Goal: Information Seeking & Learning: Learn about a topic

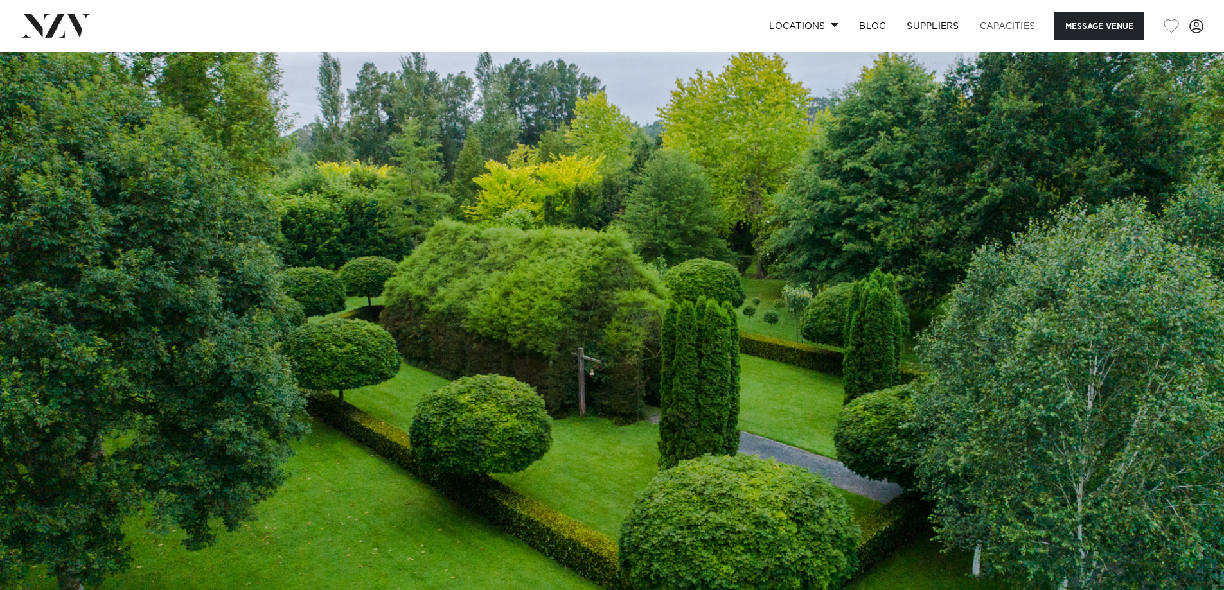
click at [1007, 31] on link "Capacities" at bounding box center [1008, 26] width 76 height 28
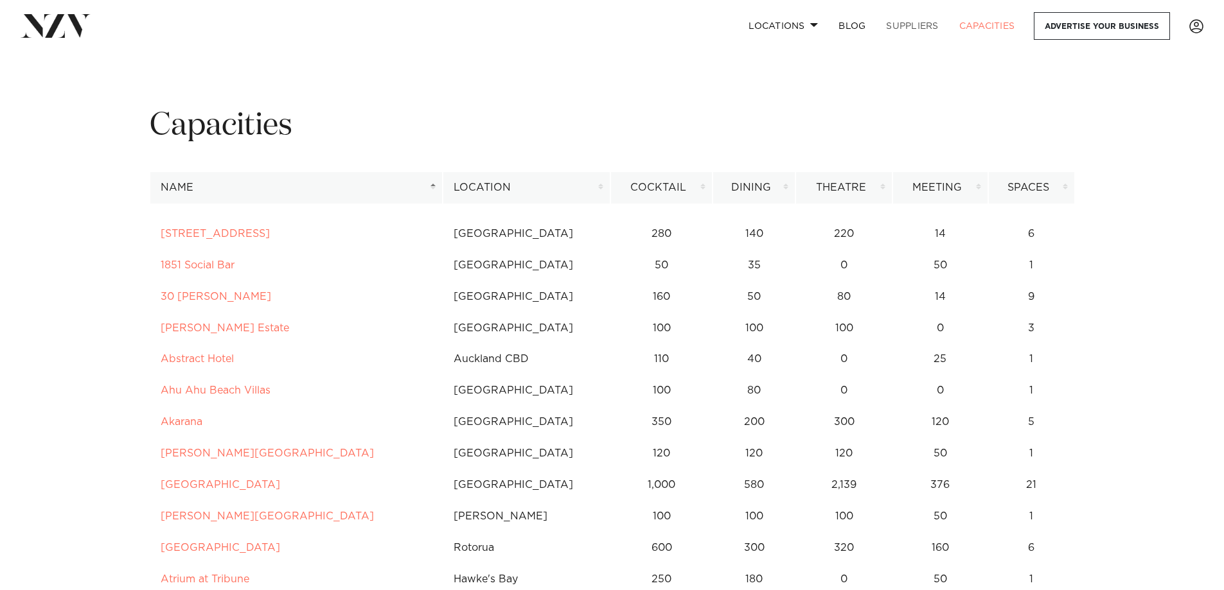
click at [903, 26] on link "SUPPLIERS" at bounding box center [912, 26] width 73 height 28
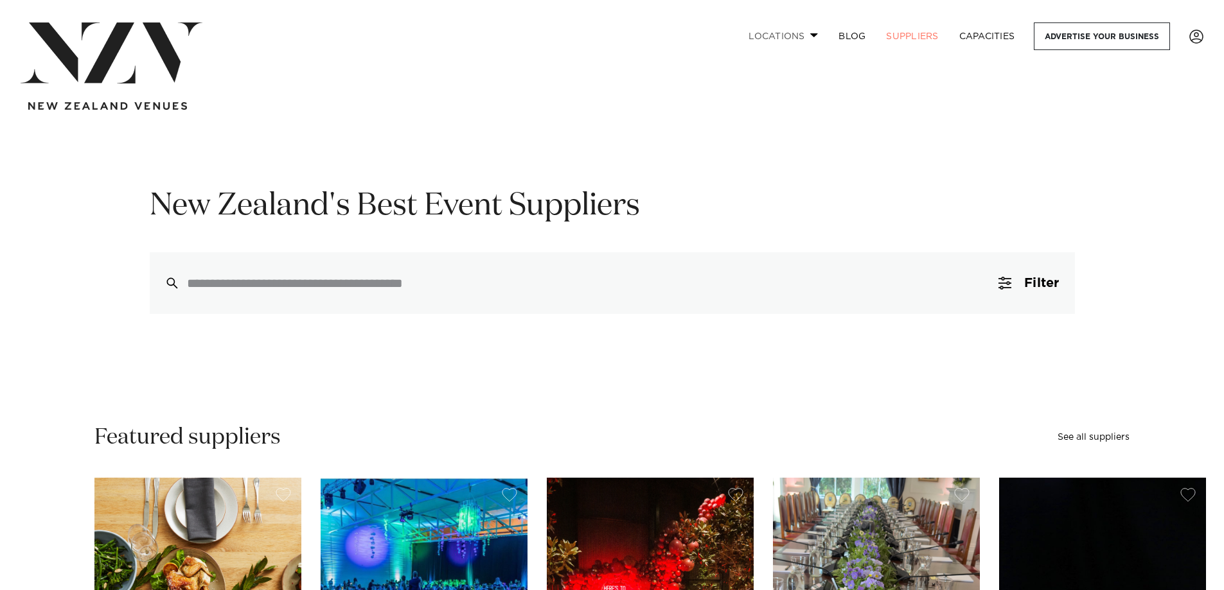
click at [787, 36] on link "Locations" at bounding box center [783, 36] width 90 height 28
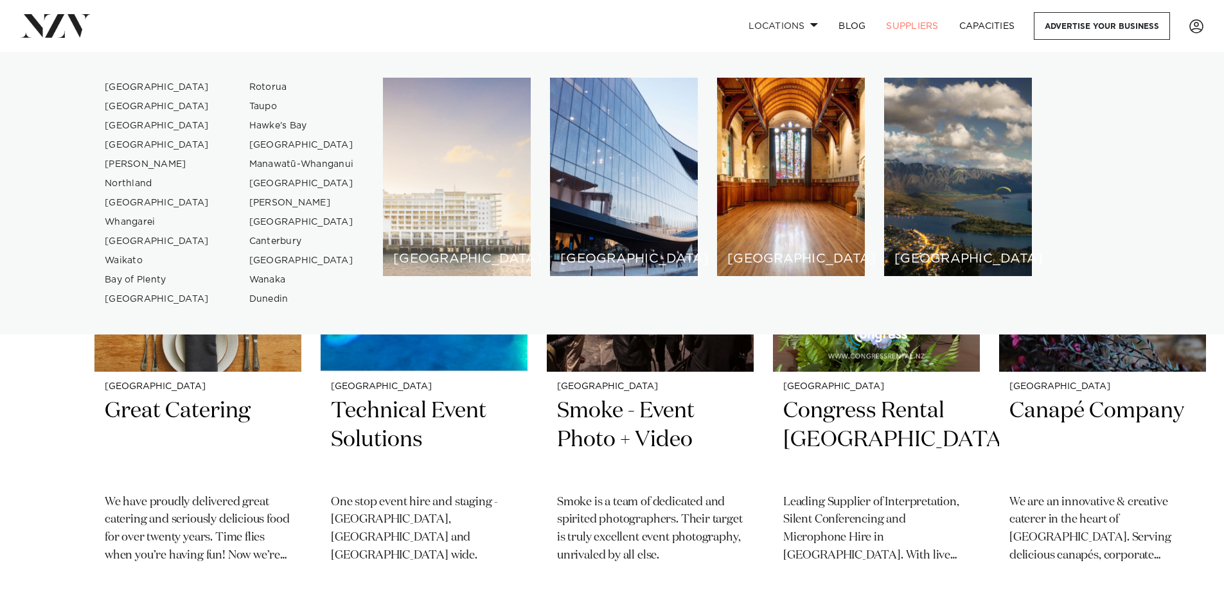
scroll to position [450, 0]
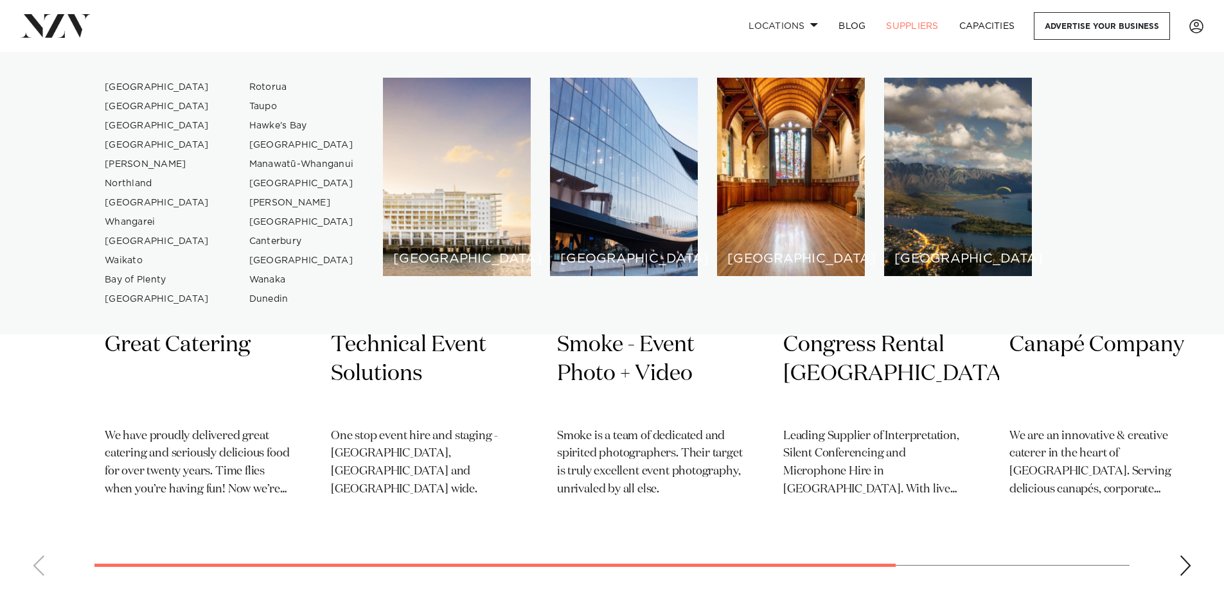
click at [559, 26] on div "Locations Auckland Wellington Christchurch Queenstown Hamilton Northland Bay of…" at bounding box center [788, 26] width 829 height 28
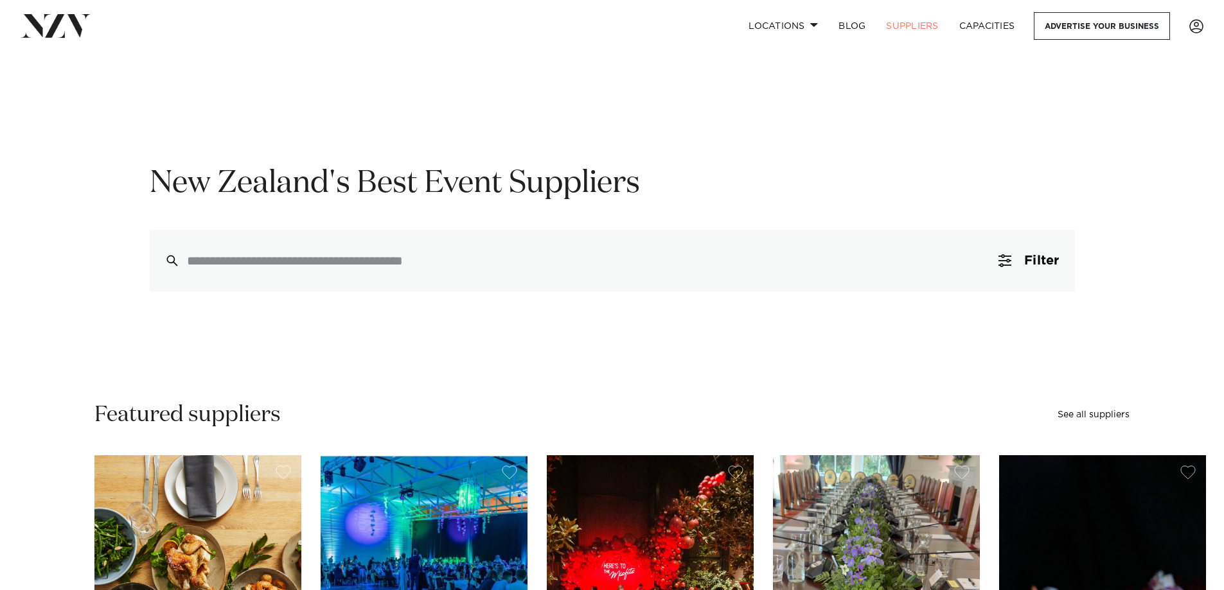
scroll to position [0, 0]
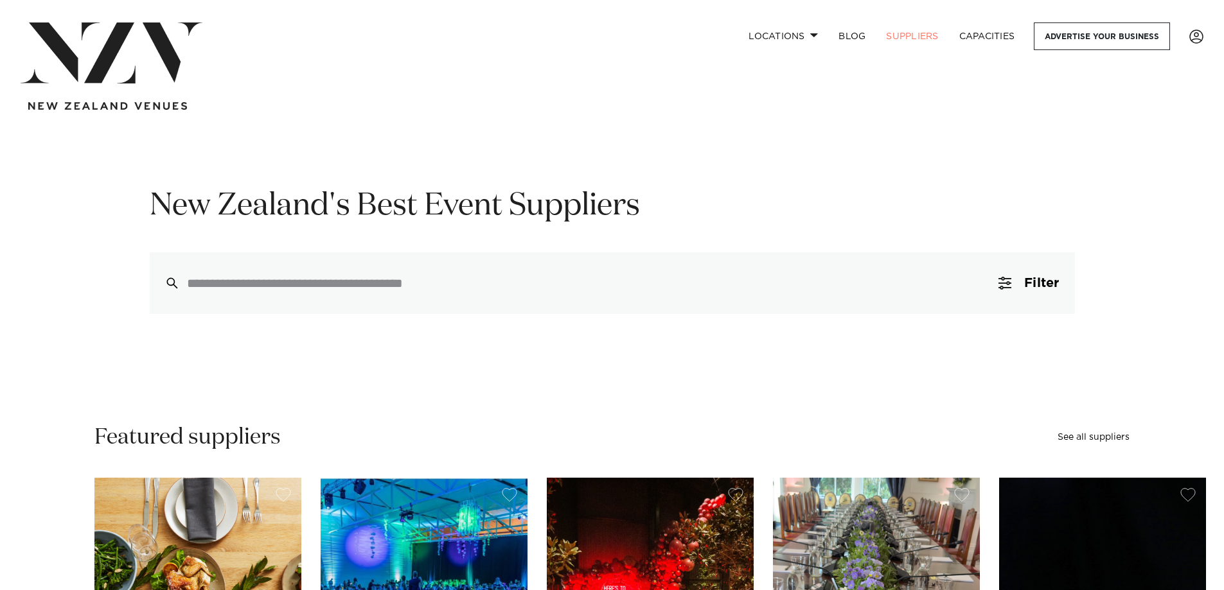
click at [113, 67] on img at bounding box center [112, 52] width 182 height 61
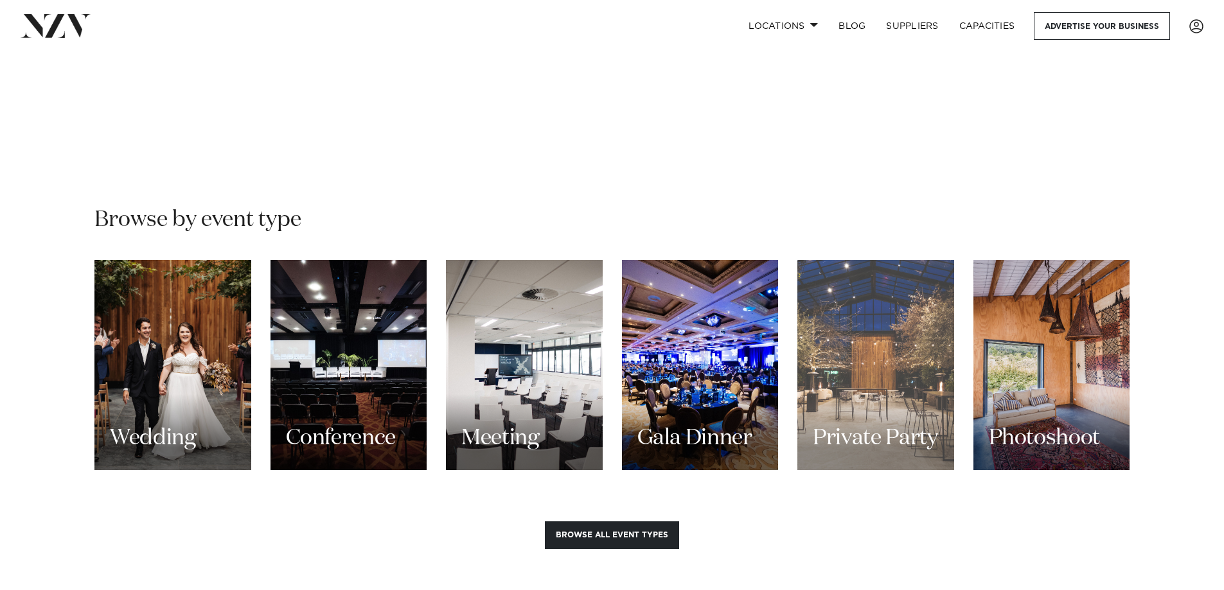
scroll to position [1092, 0]
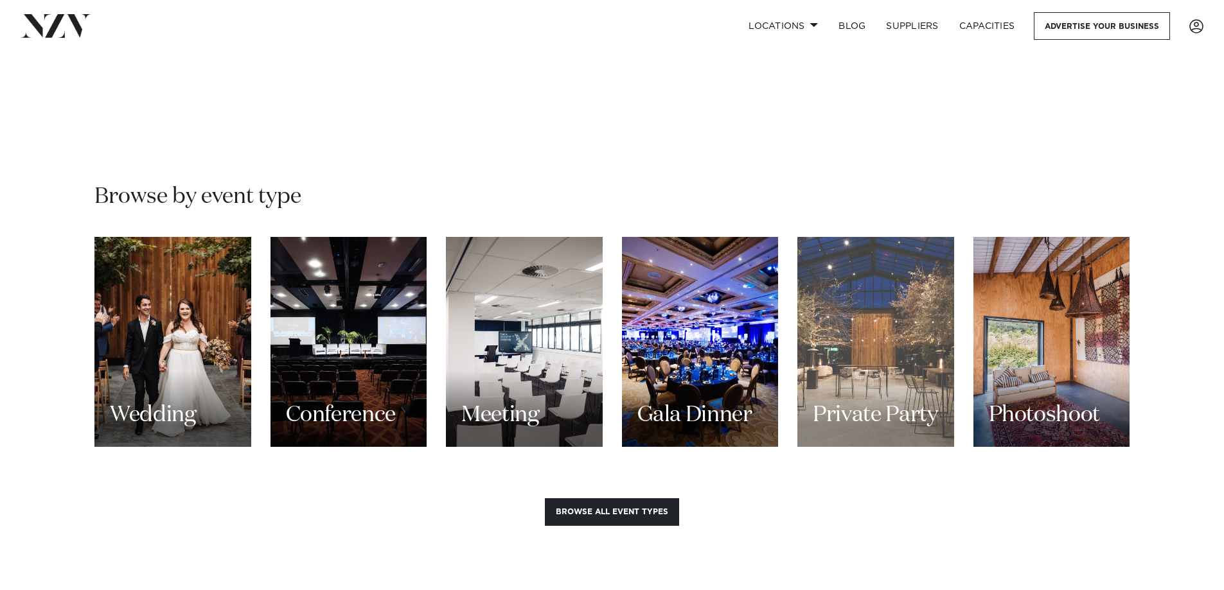
click at [900, 311] on div "Private Party" at bounding box center [875, 342] width 157 height 210
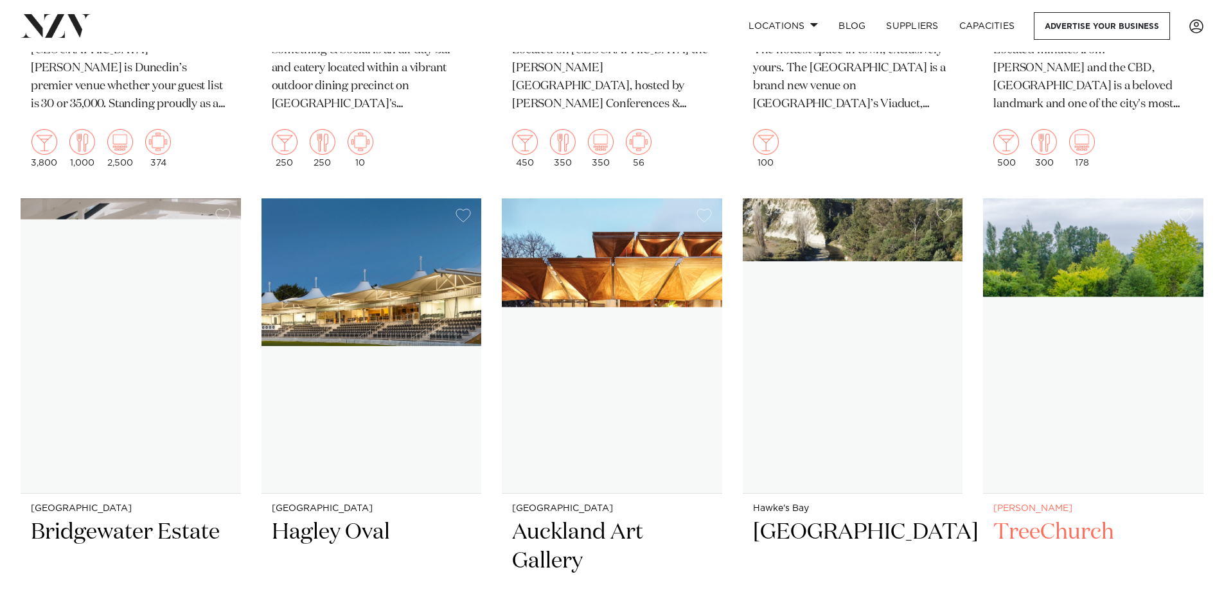
scroll to position [5911, 0]
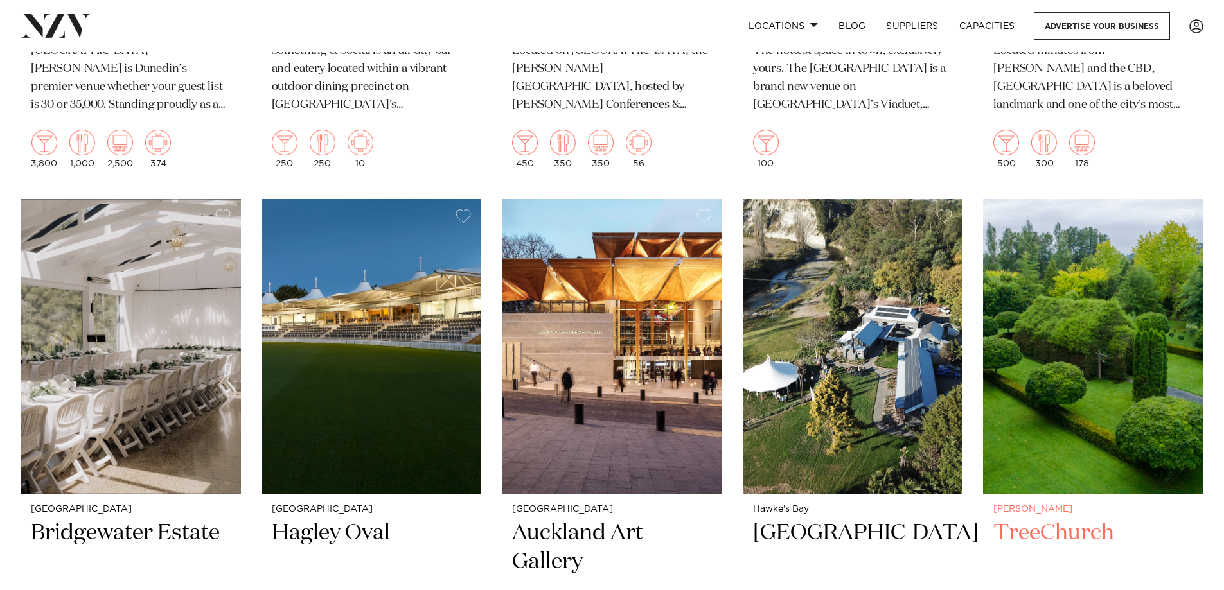
click at [1144, 264] on img at bounding box center [1093, 347] width 220 height 296
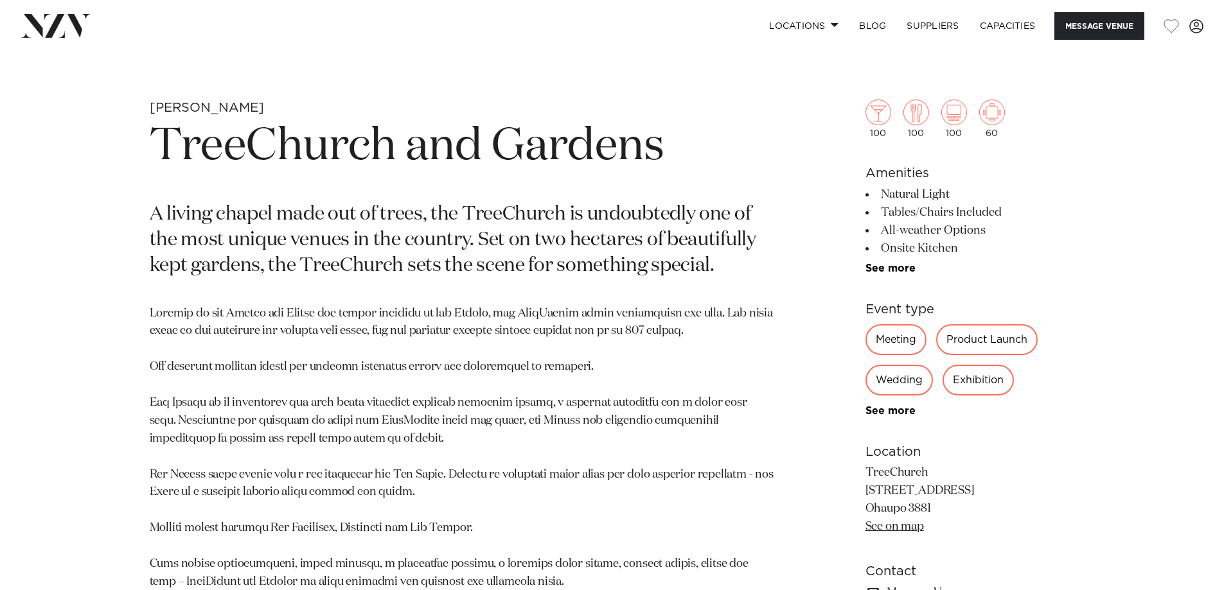
scroll to position [578, 0]
click at [898, 409] on link "See more" at bounding box center [915, 410] width 100 height 10
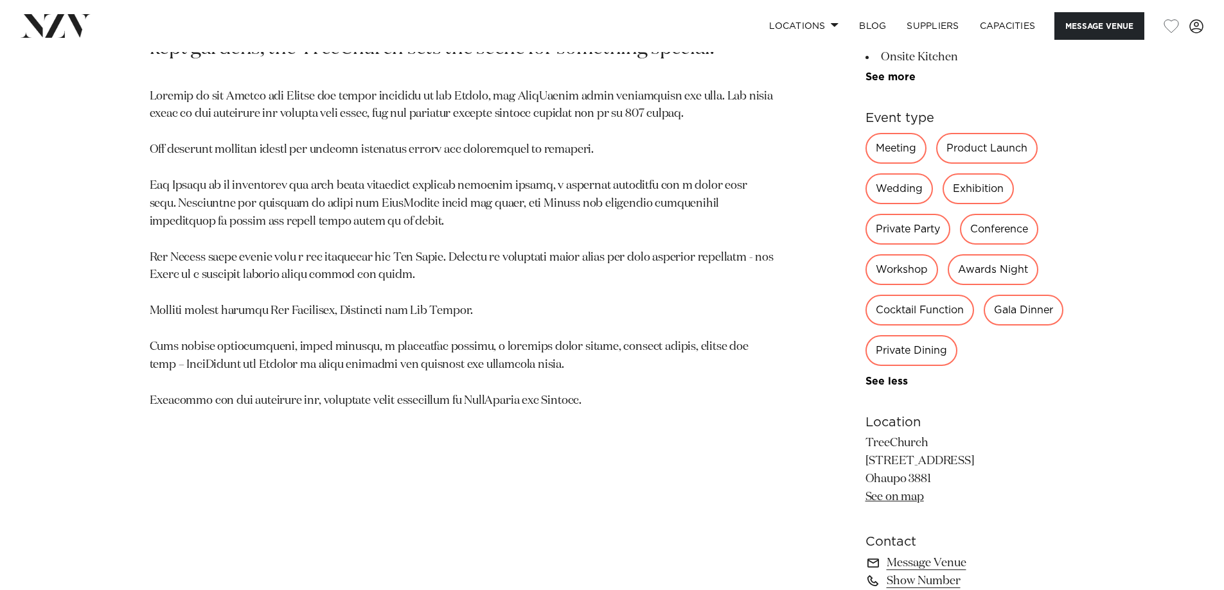
scroll to position [835, 0]
